Goal: Information Seeking & Learning: Learn about a topic

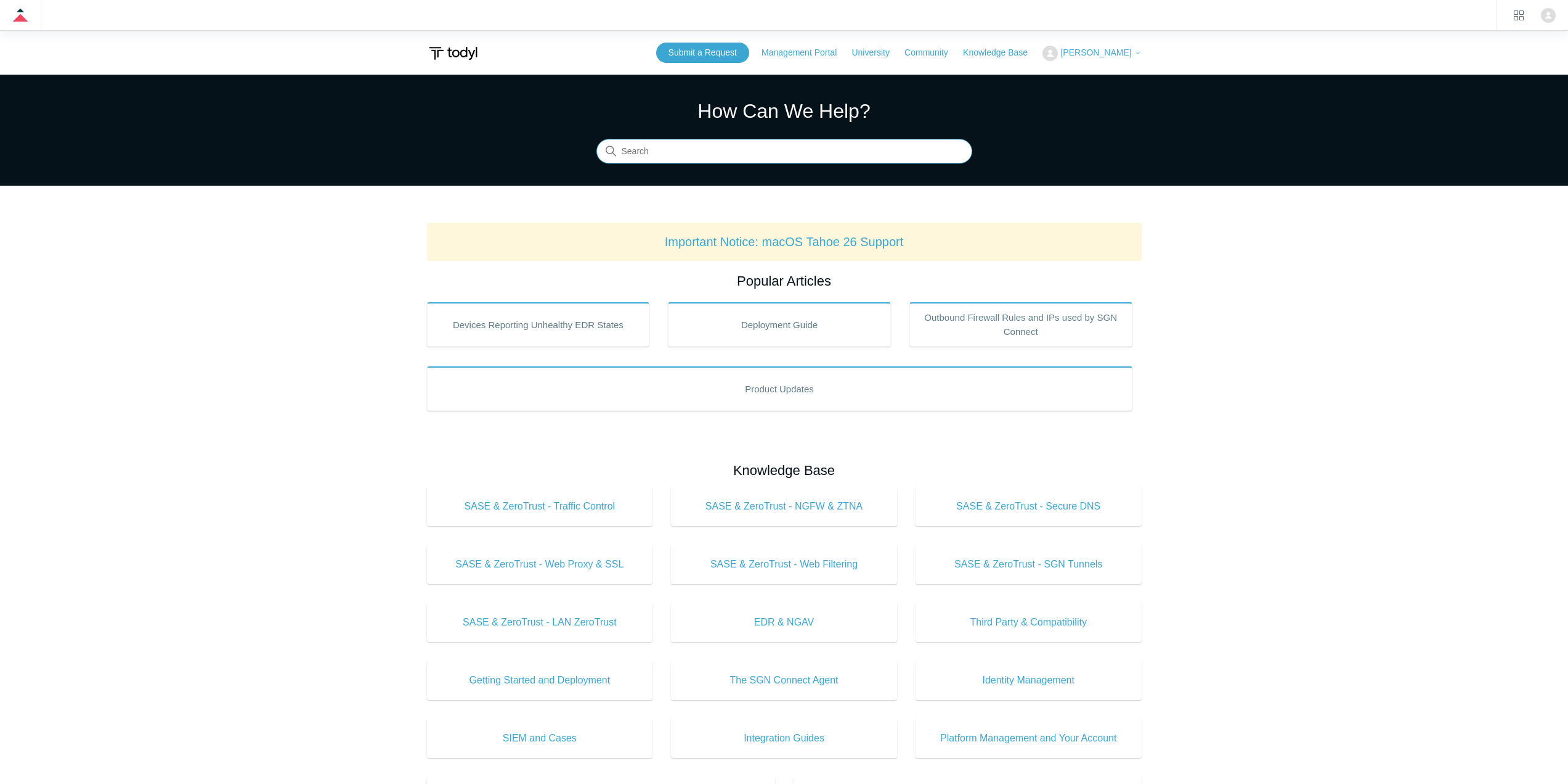
drag, startPoint x: 688, startPoint y: 153, endPoint x: 682, endPoint y: 147, distance: 8.5
click at [687, 153] on input "Search" at bounding box center [784, 152] width 376 height 25
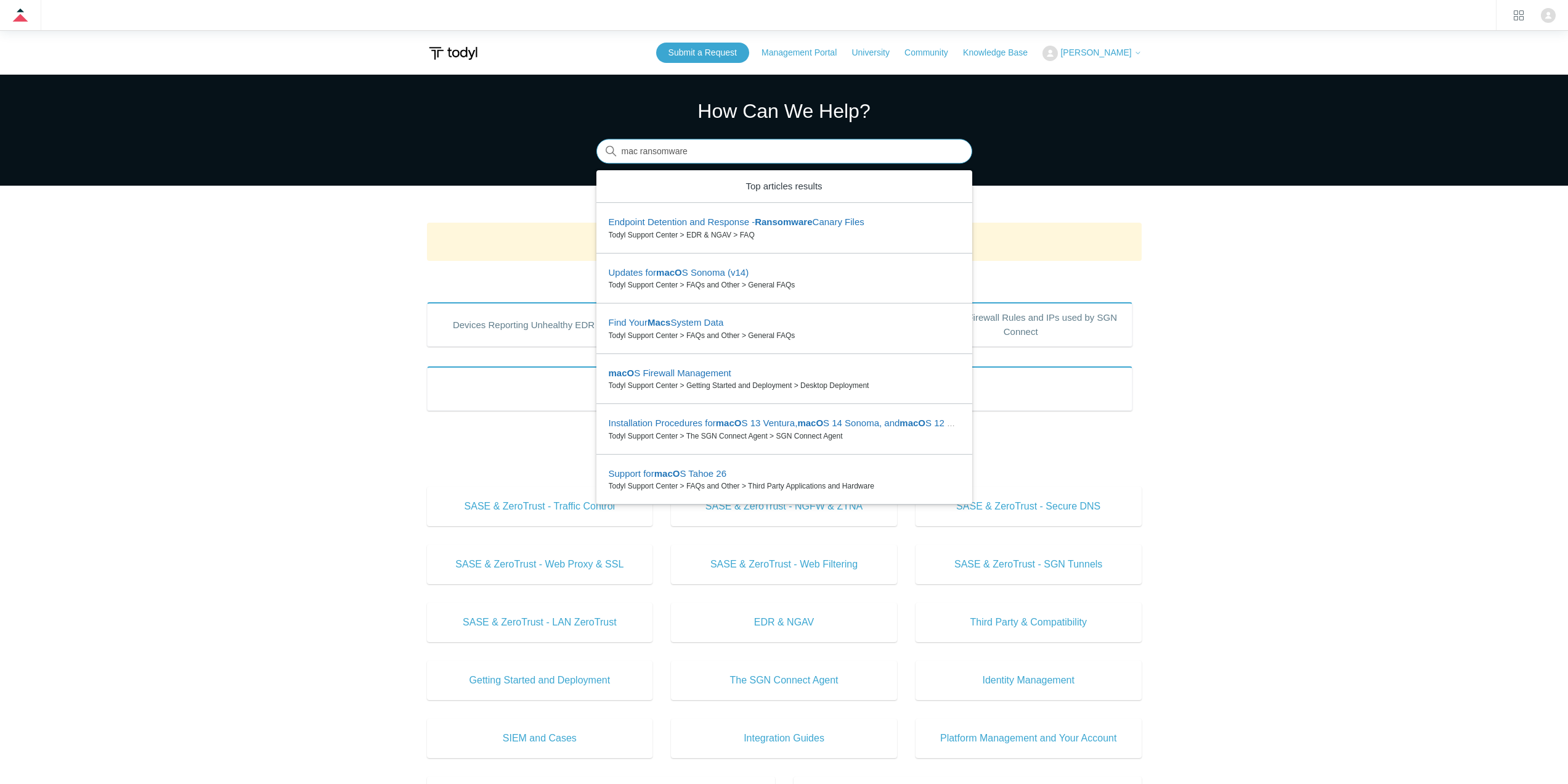
type input "mac ransomware"
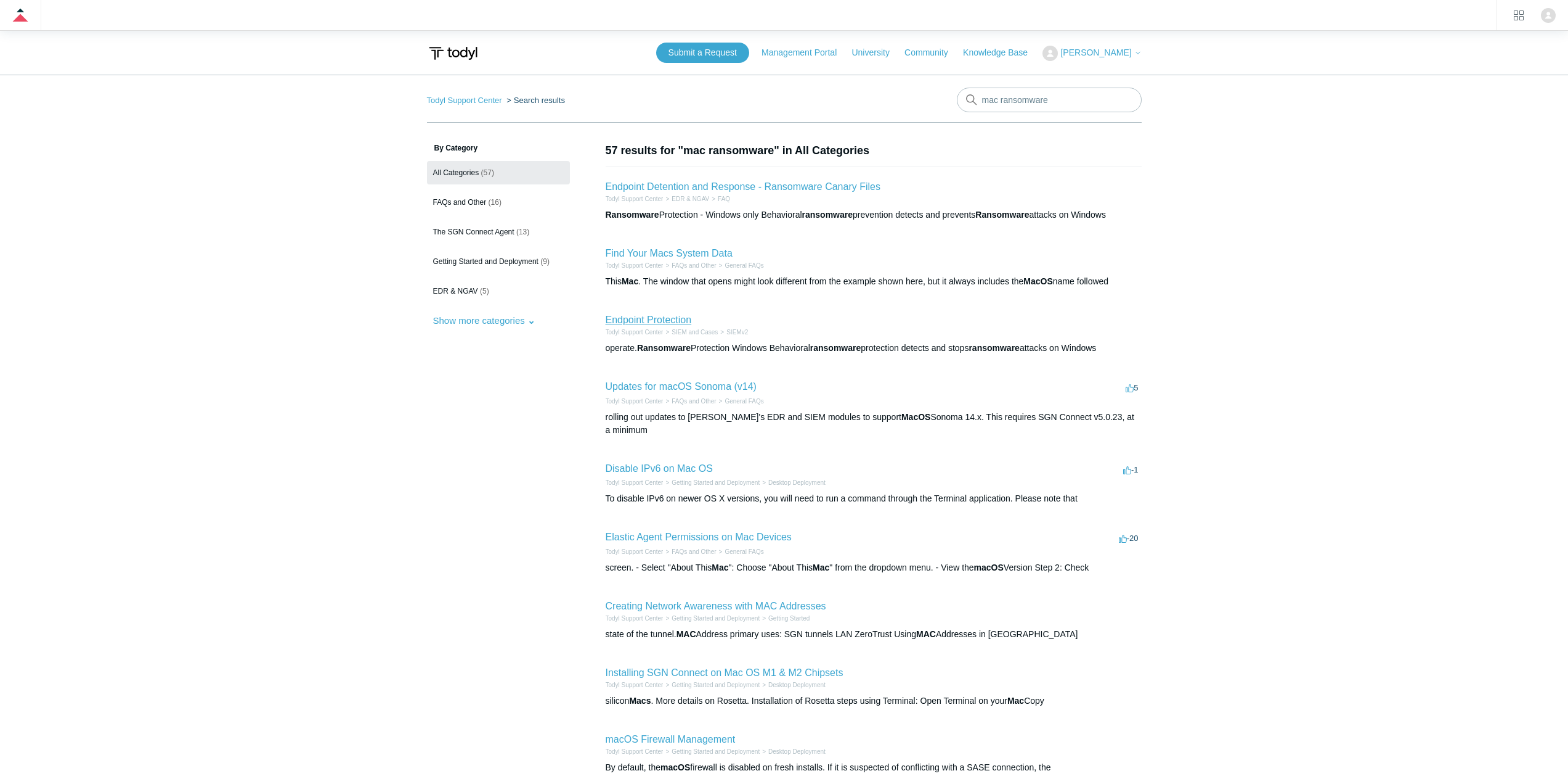
drag, startPoint x: 666, startPoint y: 312, endPoint x: 654, endPoint y: 318, distance: 13.4
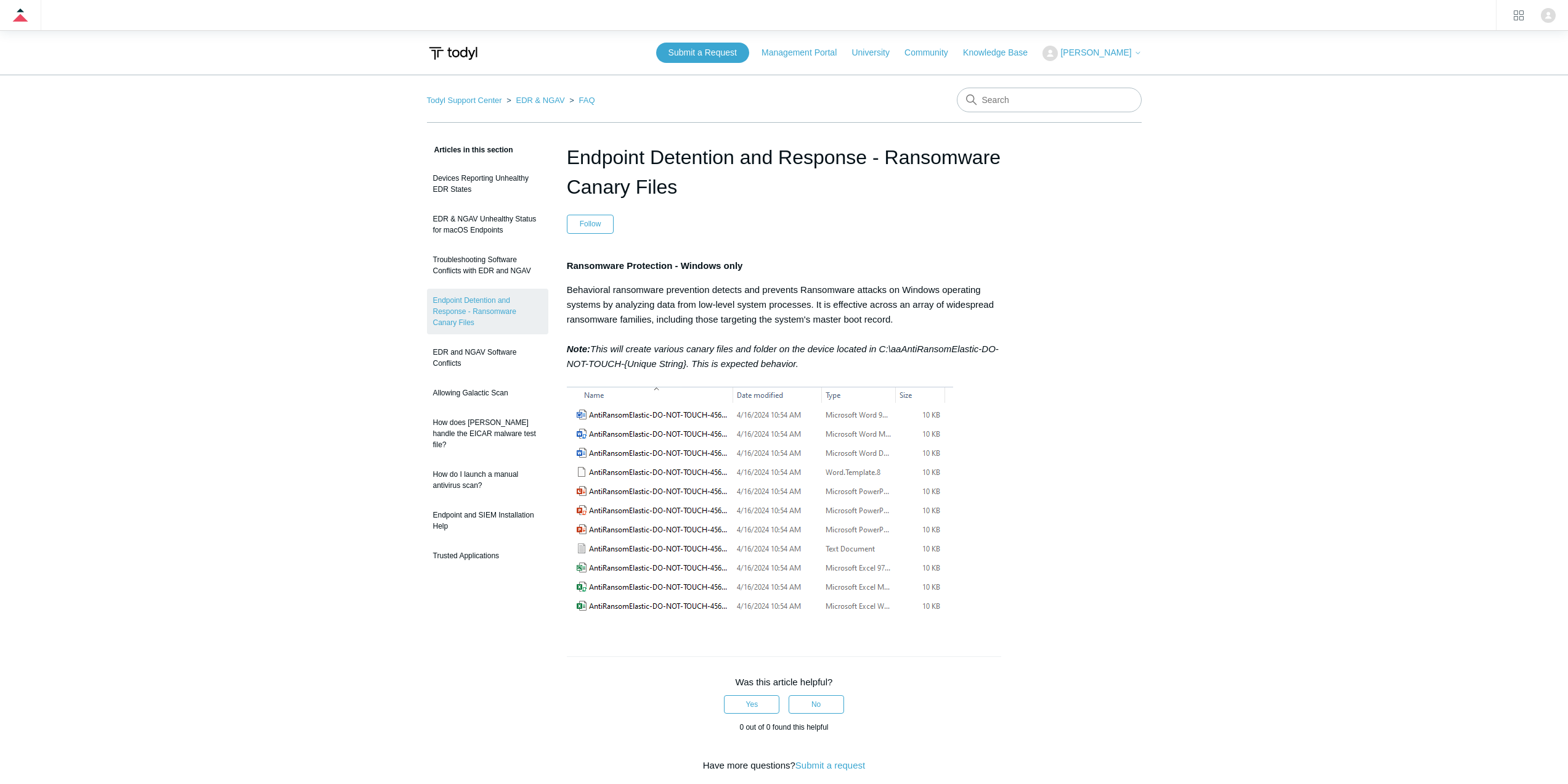
click at [1154, 493] on main "Todyl Support Center EDR & NGAV FAQ Articles in this section Devices Reporting …" at bounding box center [784, 556] width 1568 height 964
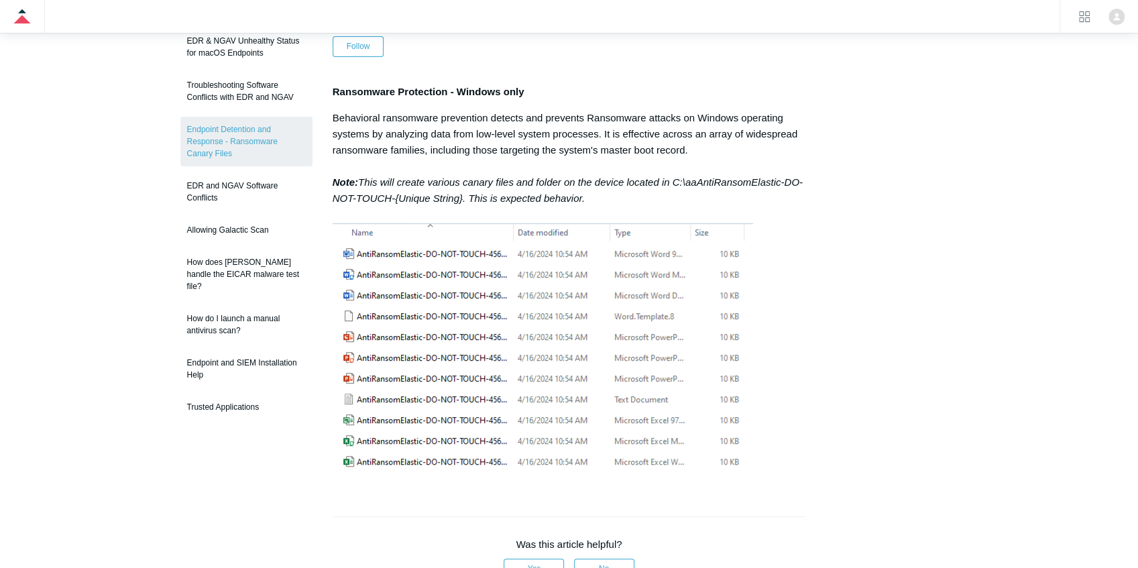
scroll to position [44, 0]
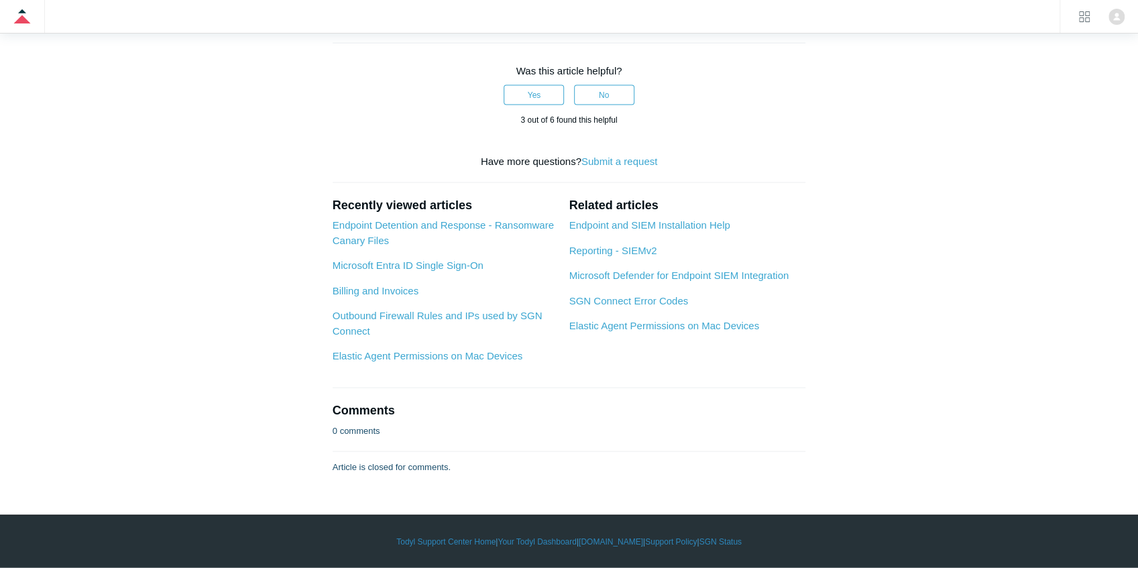
scroll to position [1923, 0]
